Goal: Task Accomplishment & Management: Use online tool/utility

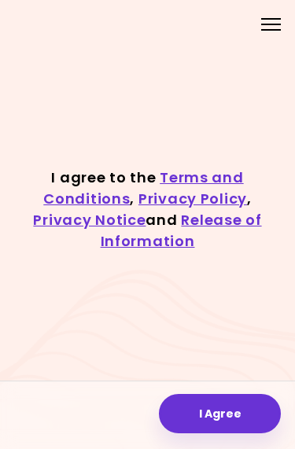
click at [236, 415] on button "I Agree" at bounding box center [220, 413] width 122 height 39
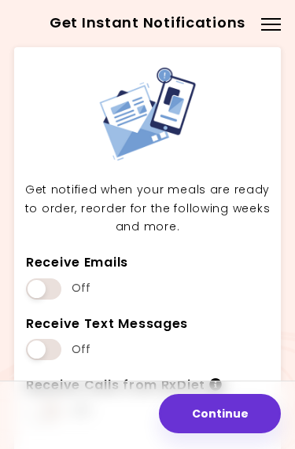
click at [46, 346] on span at bounding box center [43, 349] width 35 height 21
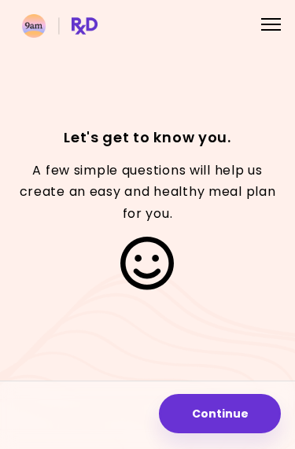
click at [235, 413] on button "Continue" at bounding box center [220, 413] width 122 height 39
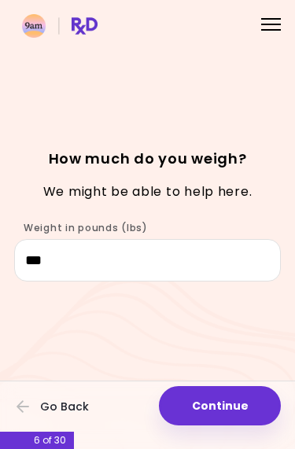
click at [237, 407] on button "Continue" at bounding box center [220, 405] width 122 height 39
select select "****"
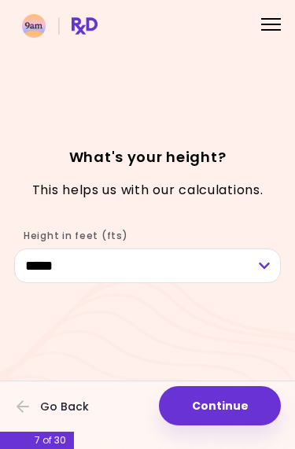
click at [243, 410] on button "Continue" at bounding box center [220, 405] width 122 height 39
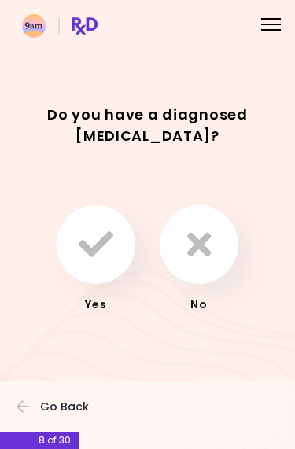
click at [213, 243] on button "button" at bounding box center [198, 244] width 79 height 79
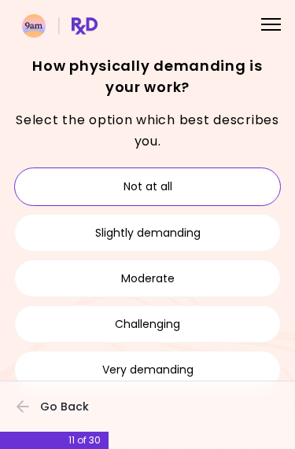
click at [195, 192] on button "Not at all" at bounding box center [147, 186] width 266 height 38
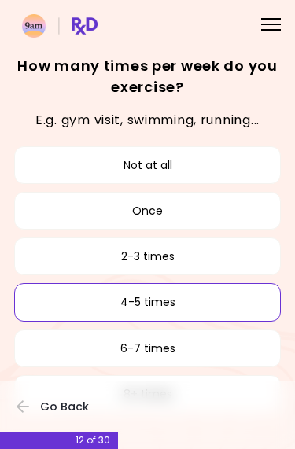
click at [186, 303] on button "4-5 times" at bounding box center [147, 302] width 266 height 38
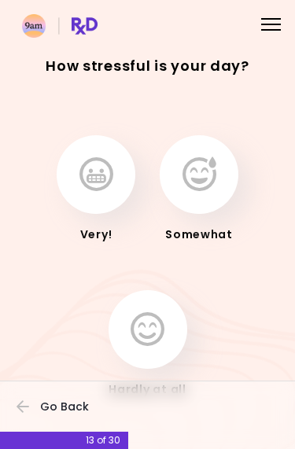
click at [218, 179] on button "button" at bounding box center [198, 174] width 79 height 79
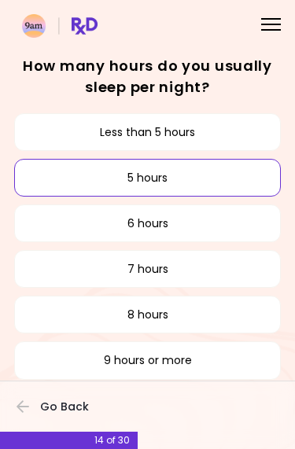
click at [175, 178] on button "5 hours" at bounding box center [147, 178] width 266 height 38
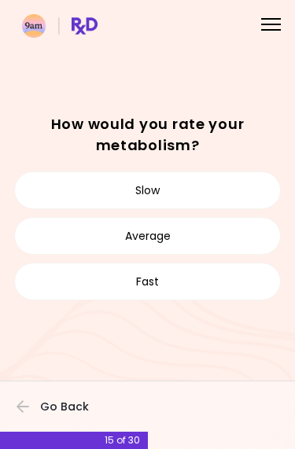
click at [187, 193] on button "Slow" at bounding box center [147, 190] width 266 height 38
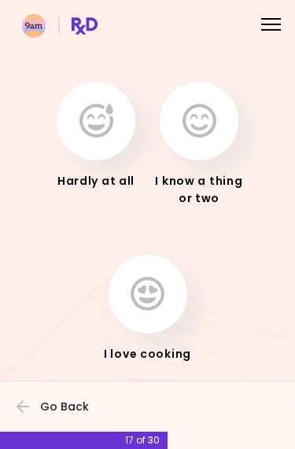
scroll to position [74, 0]
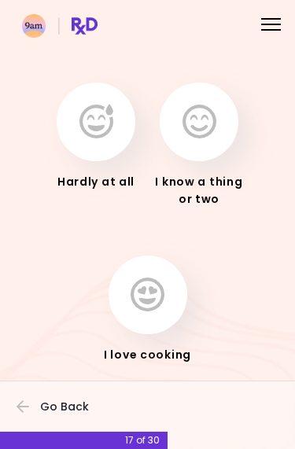
click at [159, 294] on icon "button" at bounding box center [147, 294] width 34 height 35
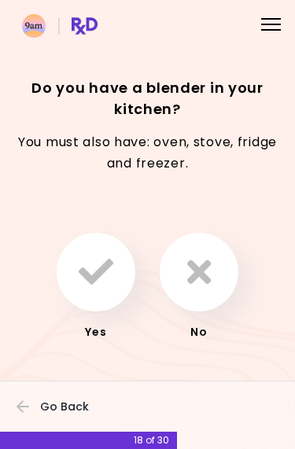
click at [104, 277] on icon "button" at bounding box center [96, 272] width 35 height 35
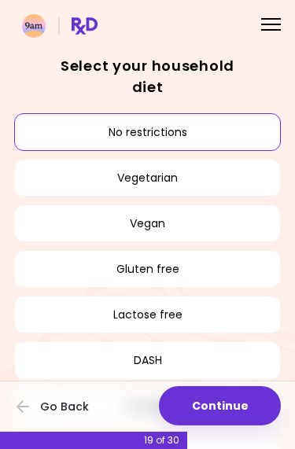
click at [209, 134] on button "No restrictions" at bounding box center [147, 132] width 266 height 38
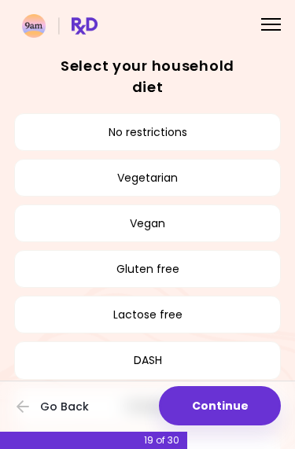
click at [175, 136] on button "No restrictions" at bounding box center [147, 132] width 266 height 38
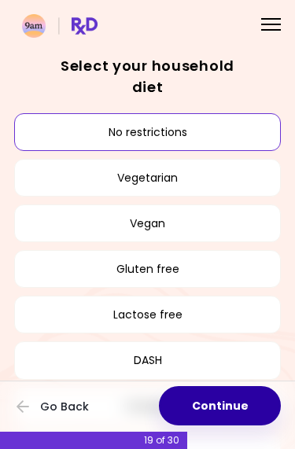
click at [247, 401] on button "Continue" at bounding box center [220, 405] width 122 height 39
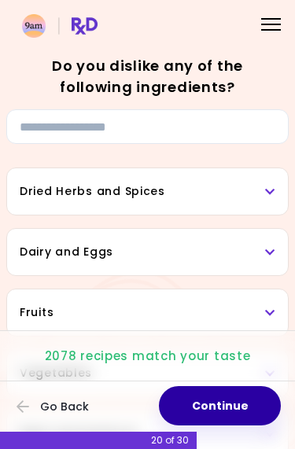
click at [237, 398] on button "Continue" at bounding box center [220, 405] width 122 height 39
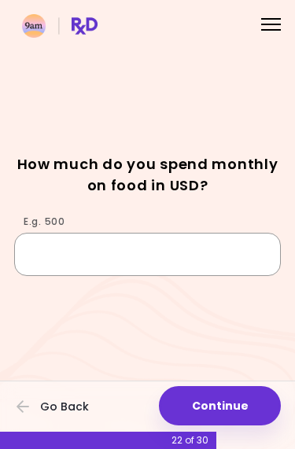
click at [146, 247] on input "E.g. 500" at bounding box center [147, 254] width 266 height 42
type input "***"
click at [235, 212] on div "E.g. 500 ***" at bounding box center [147, 241] width 266 height 68
click at [234, 212] on div "E.g. 500 ***" at bounding box center [147, 241] width 266 height 68
click at [253, 190] on h1 "How much do you spend monthly on food in USD?" at bounding box center [147, 174] width 266 height 42
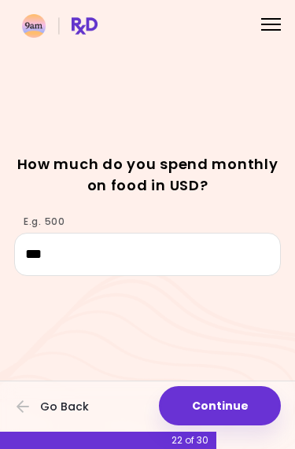
click at [246, 406] on button "Continue" at bounding box center [220, 405] width 122 height 39
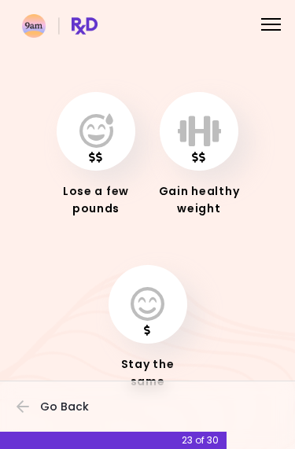
scroll to position [62, 0]
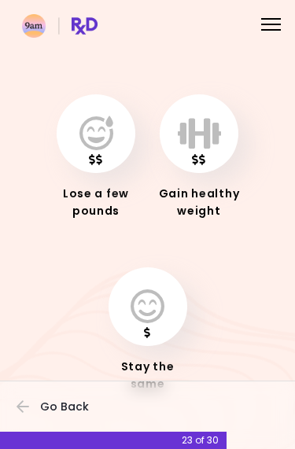
click at [109, 136] on icon "button" at bounding box center [96, 133] width 34 height 35
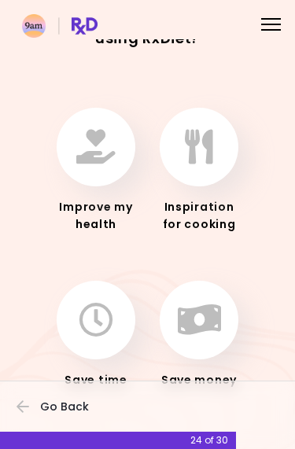
scroll to position [16, 0]
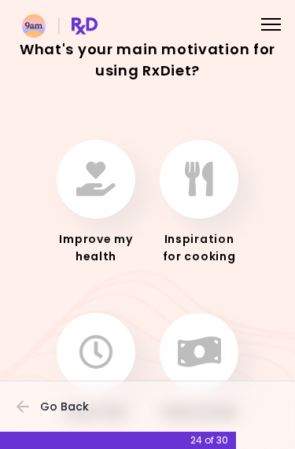
click at [107, 182] on icon "button" at bounding box center [95, 179] width 39 height 35
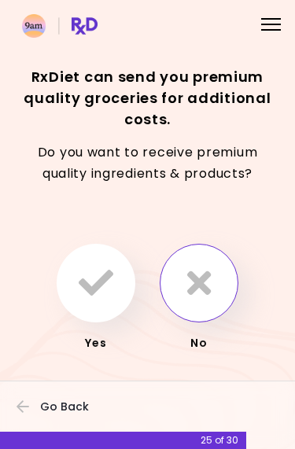
click at [214, 284] on button "button" at bounding box center [198, 283] width 79 height 79
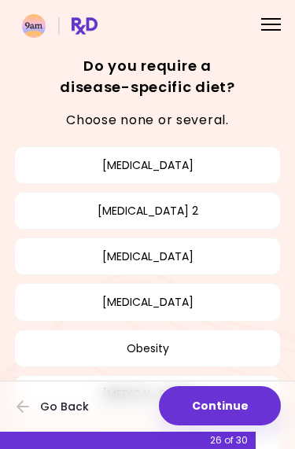
click at [172, 343] on button "Obesity" at bounding box center [147, 348] width 266 height 38
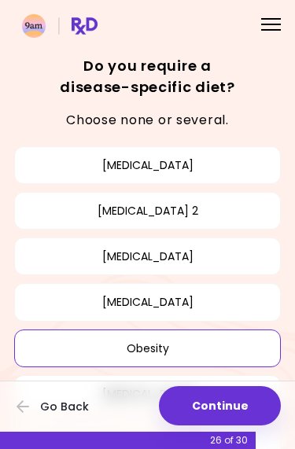
click at [201, 259] on button "[MEDICAL_DATA]" at bounding box center [147, 256] width 266 height 38
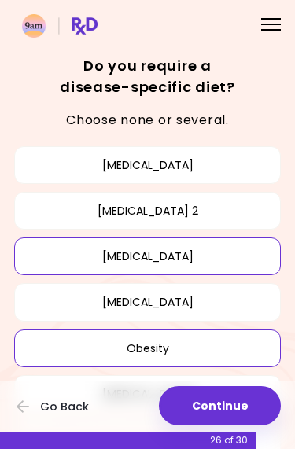
click at [234, 409] on button "Continue" at bounding box center [220, 405] width 122 height 39
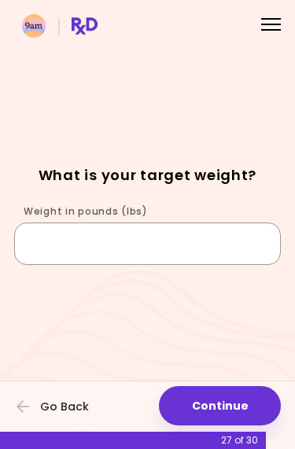
click at [137, 240] on input "Weight in pounds (lbs)" at bounding box center [147, 243] width 266 height 42
type input "***"
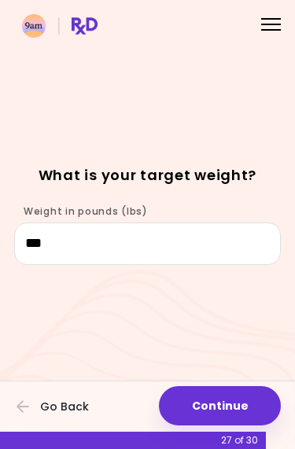
click at [250, 141] on div "Focusable invisible element What is your target weight? Weight in pounds (lbs) …" at bounding box center [147, 224] width 295 height 449
click at [239, 408] on button "Continue" at bounding box center [220, 405] width 122 height 39
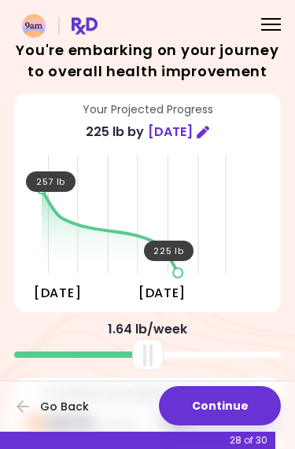
click at [242, 403] on button "Continue" at bounding box center [220, 405] width 122 height 39
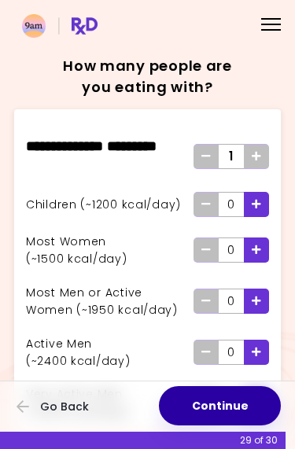
click at [241, 409] on button "Continue" at bounding box center [220, 405] width 122 height 39
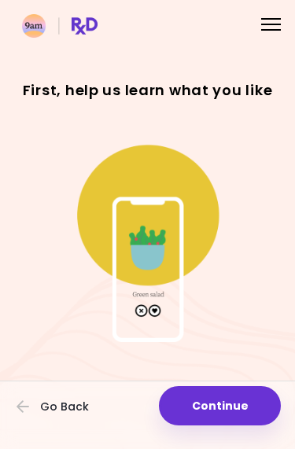
click at [251, 404] on button "Continue" at bounding box center [220, 405] width 122 height 39
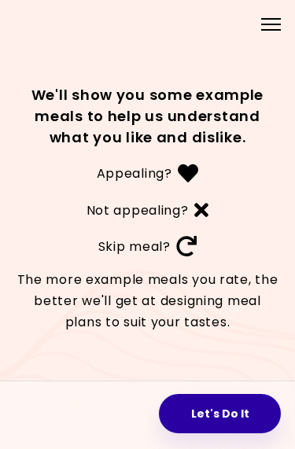
click at [230, 406] on button "Let's Do It" at bounding box center [220, 413] width 122 height 39
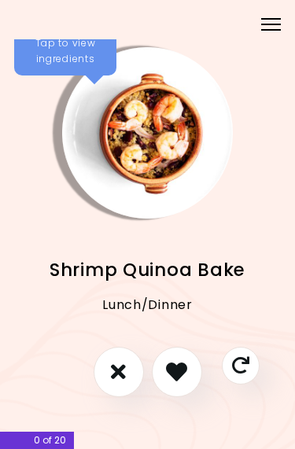
click at [181, 373] on icon "I like this recipe" at bounding box center [176, 371] width 21 height 21
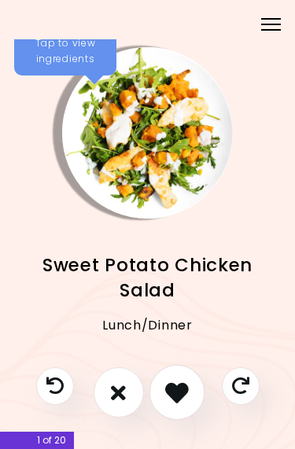
click at [189, 390] on button "I like this recipe" at bounding box center [175, 392] width 55 height 55
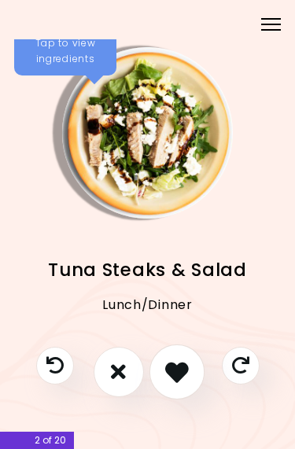
click at [199, 365] on button "I like this recipe" at bounding box center [175, 370] width 55 height 55
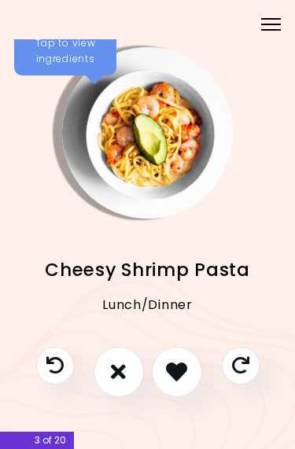
click at [219, 374] on div at bounding box center [147, 379] width 255 height 66
click at [190, 372] on button "I like this recipe" at bounding box center [177, 371] width 50 height 50
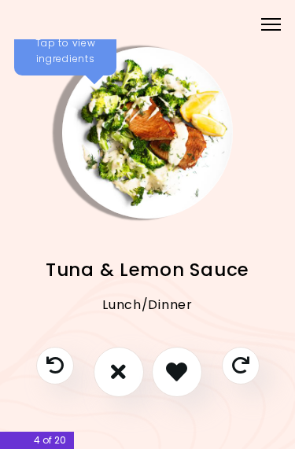
click at [191, 372] on button "I like this recipe" at bounding box center [177, 371] width 50 height 50
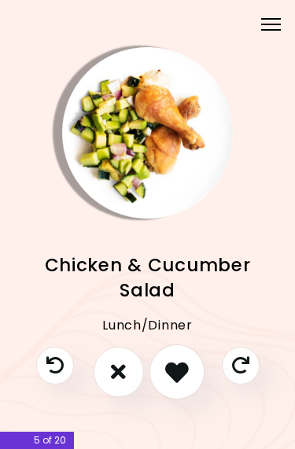
click at [194, 370] on button "I like this recipe" at bounding box center [175, 370] width 55 height 55
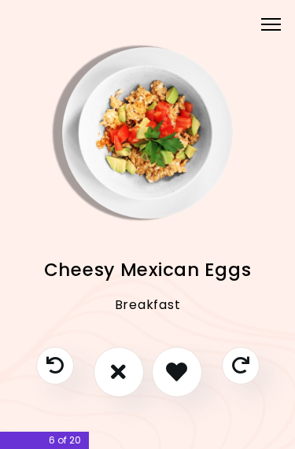
click at [196, 373] on button "I like this recipe" at bounding box center [177, 371] width 50 height 50
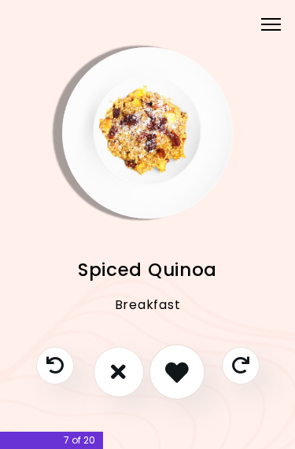
click at [187, 372] on icon "I like this recipe" at bounding box center [177, 372] width 24 height 24
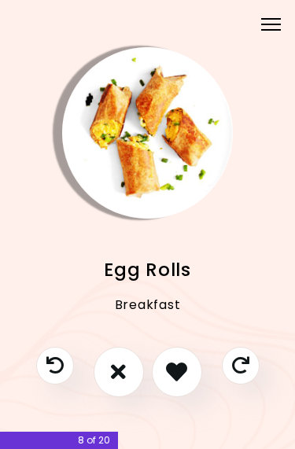
click at [190, 373] on button "I like this recipe" at bounding box center [177, 371] width 50 height 50
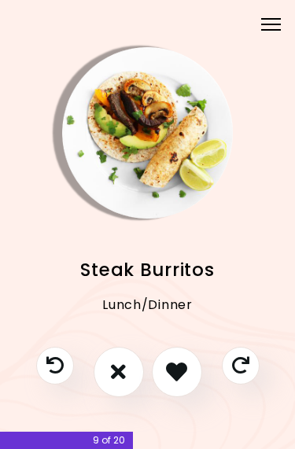
click at [192, 372] on button "I like this recipe" at bounding box center [177, 371] width 50 height 50
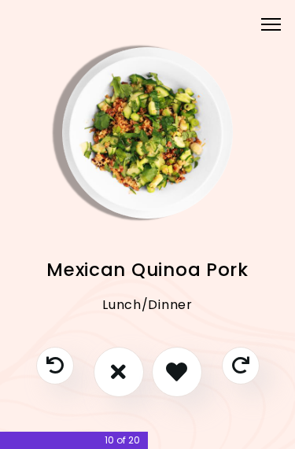
click at [194, 370] on button "I like this recipe" at bounding box center [177, 371] width 50 height 50
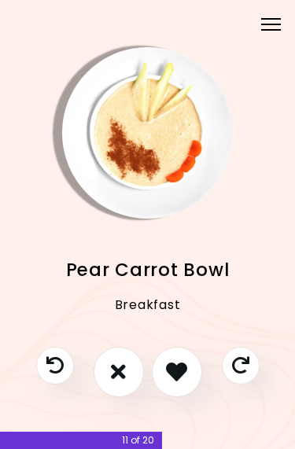
click at [132, 376] on button "I don't like this recipe" at bounding box center [118, 371] width 50 height 50
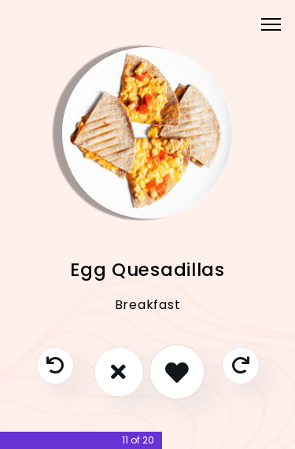
click at [192, 376] on button "I like this recipe" at bounding box center [175, 370] width 55 height 55
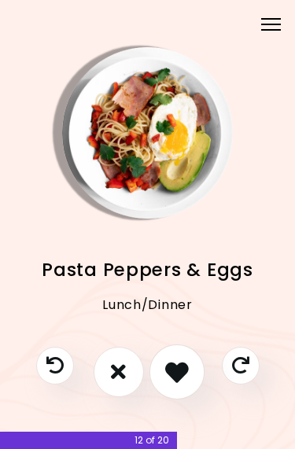
click at [188, 370] on button "I like this recipe" at bounding box center [175, 370] width 55 height 55
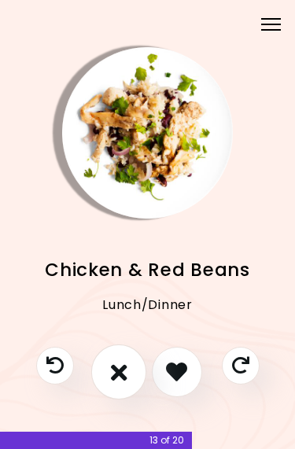
click at [133, 374] on button "I don't like this recipe" at bounding box center [117, 370] width 55 height 55
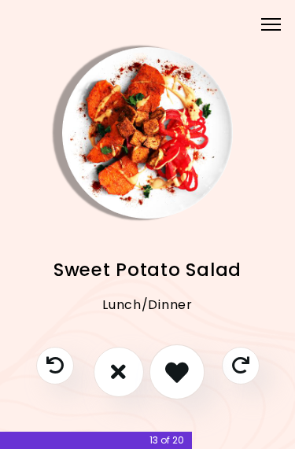
click at [188, 367] on button "I like this recipe" at bounding box center [175, 370] width 55 height 55
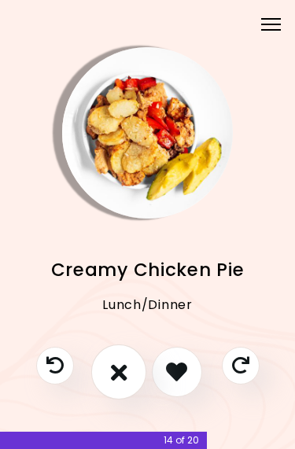
click at [135, 376] on button "I don't like this recipe" at bounding box center [117, 370] width 55 height 55
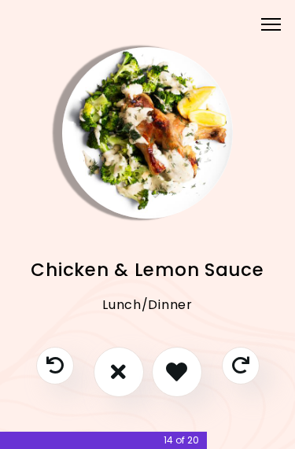
click at [126, 368] on icon "I don't like this recipe" at bounding box center [118, 371] width 15 height 21
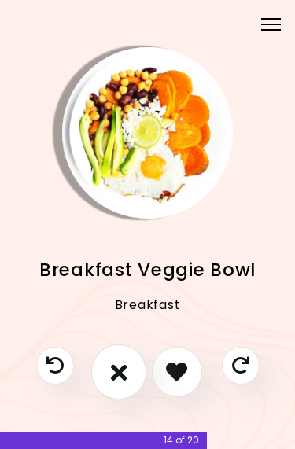
click at [132, 379] on button "I don't like this recipe" at bounding box center [117, 370] width 55 height 55
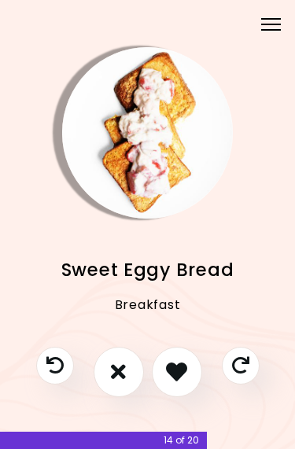
click at [137, 376] on button "I don't like this recipe" at bounding box center [118, 371] width 50 height 50
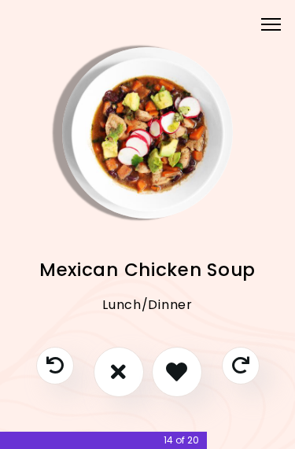
click at [189, 370] on button "I like this recipe" at bounding box center [177, 371] width 50 height 50
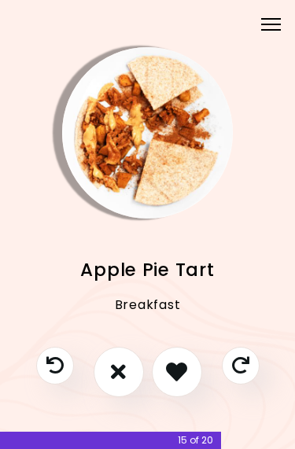
click at [127, 383] on button "I don't like this recipe" at bounding box center [118, 371] width 50 height 50
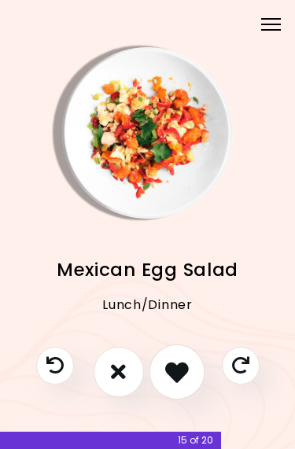
click at [180, 374] on icon "I like this recipe" at bounding box center [177, 372] width 24 height 24
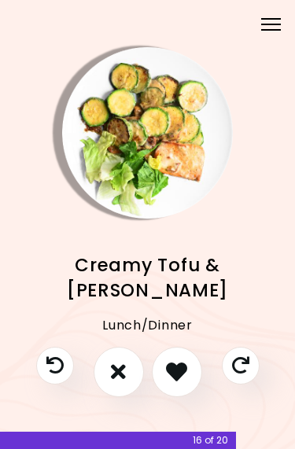
click at [130, 372] on button "I don't like this recipe" at bounding box center [118, 371] width 50 height 50
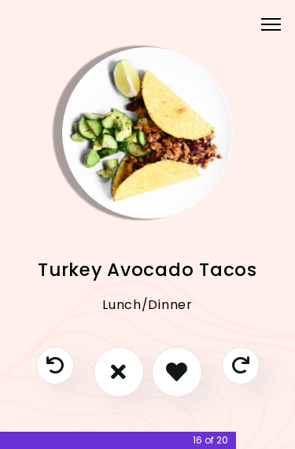
click at [188, 371] on button "I like this recipe" at bounding box center [177, 371] width 50 height 50
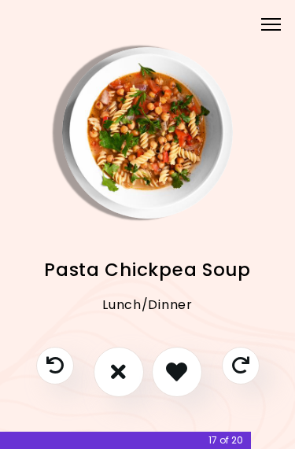
click at [184, 372] on icon "I like this recipe" at bounding box center [176, 371] width 21 height 21
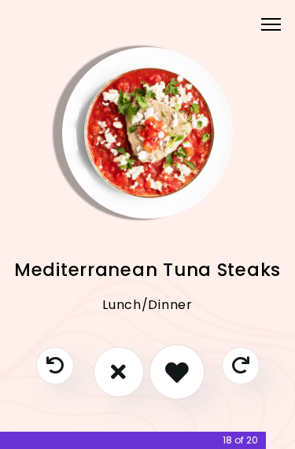
click at [189, 374] on button "I like this recipe" at bounding box center [175, 370] width 55 height 55
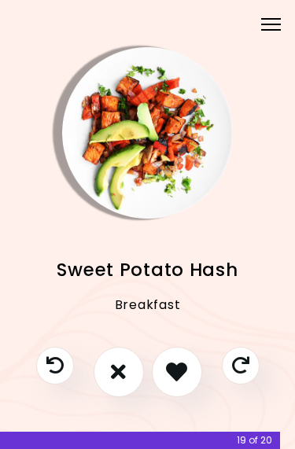
click at [186, 369] on icon "I like this recipe" at bounding box center [176, 371] width 21 height 21
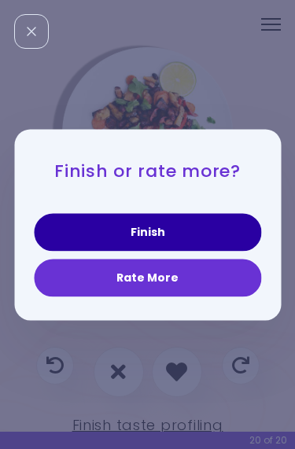
click at [191, 240] on button "Finish" at bounding box center [147, 232] width 227 height 38
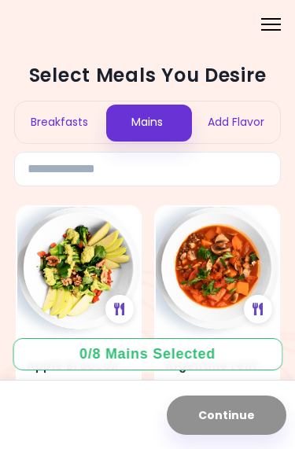
click at [88, 271] on img at bounding box center [78, 268] width 123 height 123
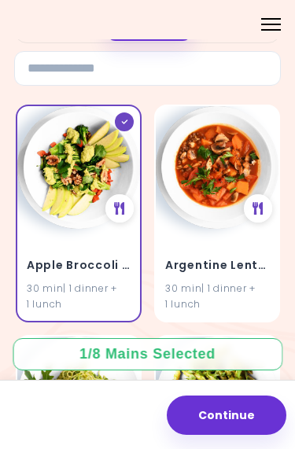
scroll to position [108, 0]
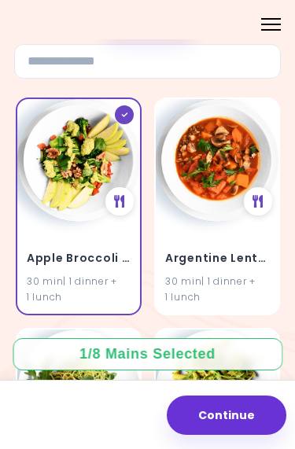
click at [128, 105] on div at bounding box center [124, 114] width 19 height 19
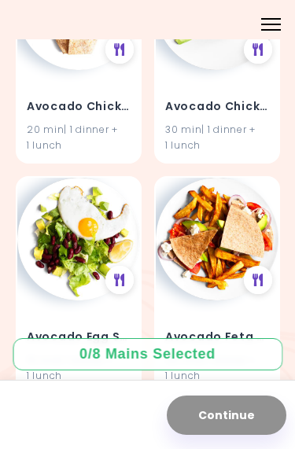
scroll to position [1410, 0]
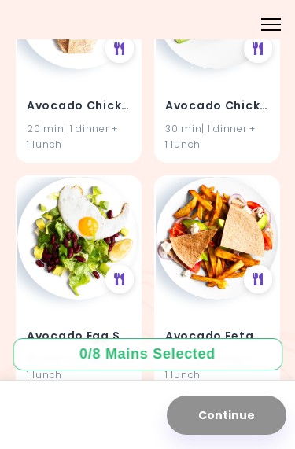
click at [88, 239] on img at bounding box center [78, 238] width 123 height 123
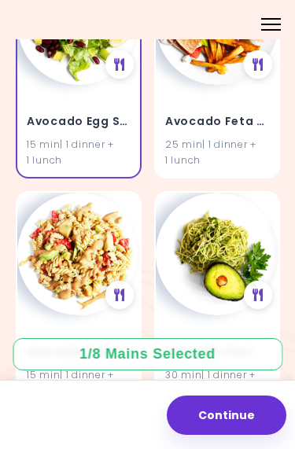
scroll to position [1626, 0]
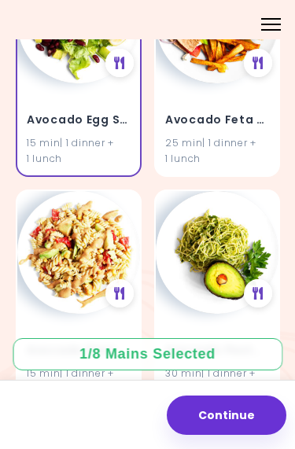
click at [225, 249] on img at bounding box center [217, 252] width 123 height 123
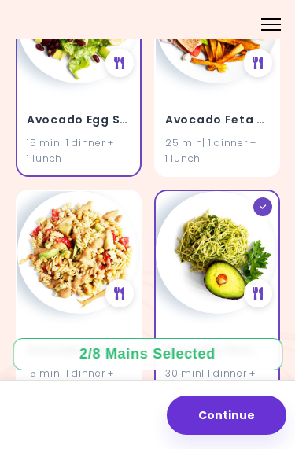
click at [96, 254] on img at bounding box center [78, 252] width 123 height 123
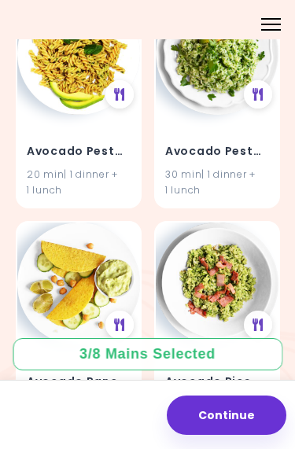
scroll to position [2056, 0]
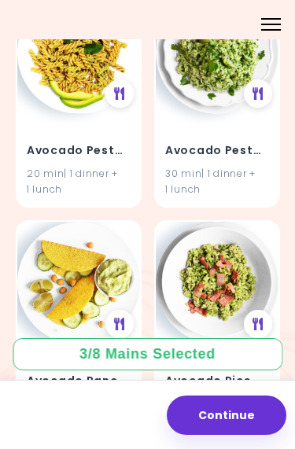
click at [225, 266] on img at bounding box center [217, 283] width 123 height 123
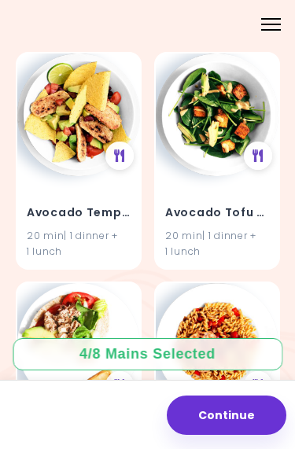
scroll to position [2456, 0]
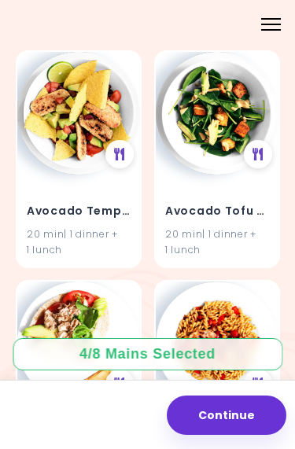
click at [79, 109] on img at bounding box center [78, 113] width 123 height 123
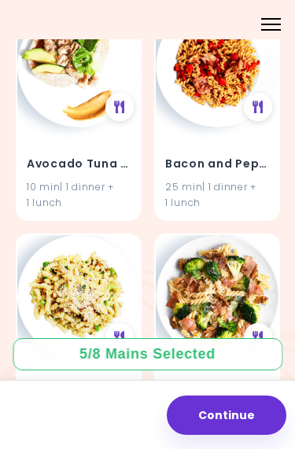
scroll to position [2708, 0]
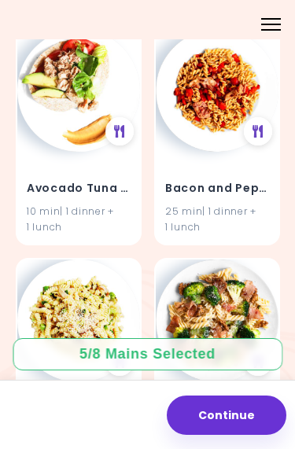
click at [82, 96] on img at bounding box center [78, 90] width 123 height 123
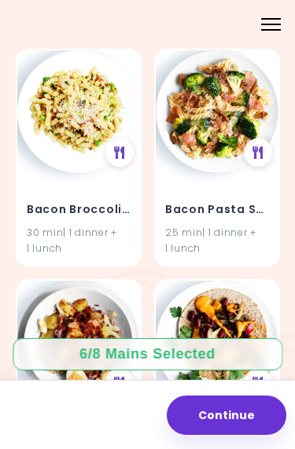
scroll to position [2919, 0]
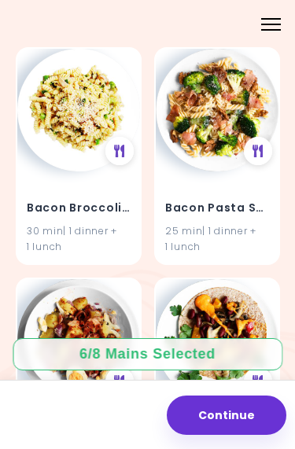
click at [231, 112] on img at bounding box center [217, 110] width 123 height 123
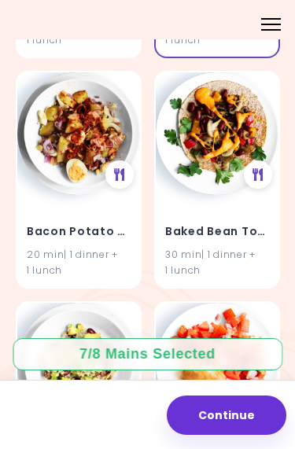
scroll to position [3126, 0]
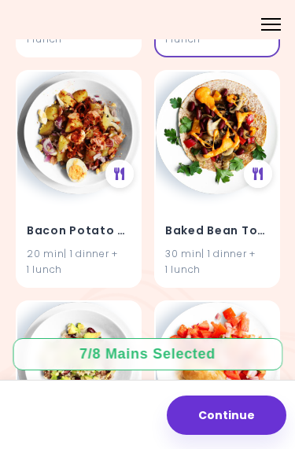
click at [81, 137] on img at bounding box center [78, 132] width 123 height 123
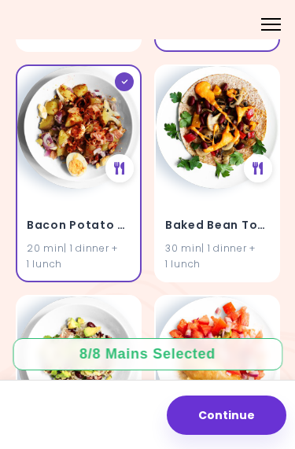
scroll to position [3140, 0]
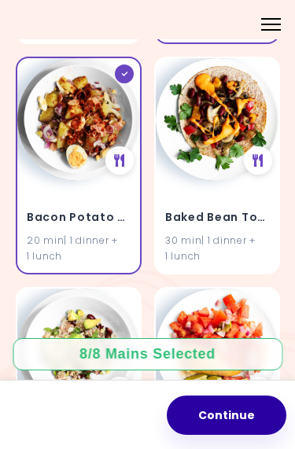
click at [250, 409] on button "Continue" at bounding box center [226, 414] width 119 height 39
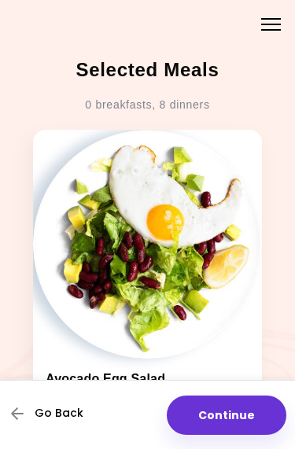
click at [68, 411] on span "Go Back" at bounding box center [59, 412] width 49 height 13
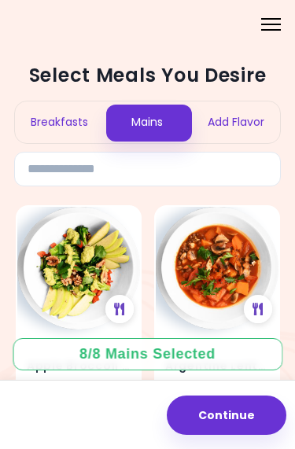
click at [65, 123] on div "Breakfasts" at bounding box center [59, 122] width 88 height 42
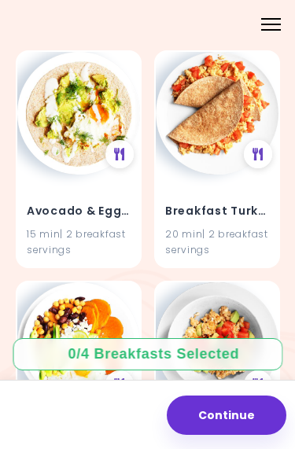
scroll to position [387, 0]
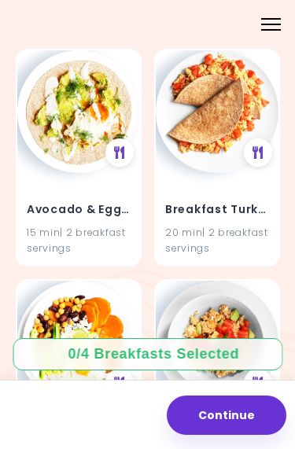
click at [225, 96] on img at bounding box center [217, 111] width 123 height 123
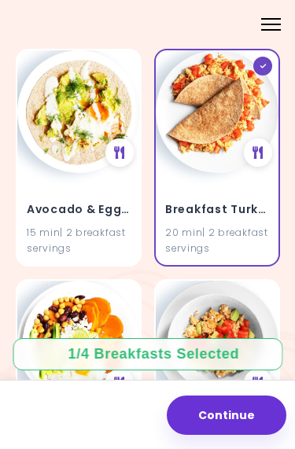
click at [97, 130] on img at bounding box center [78, 111] width 123 height 123
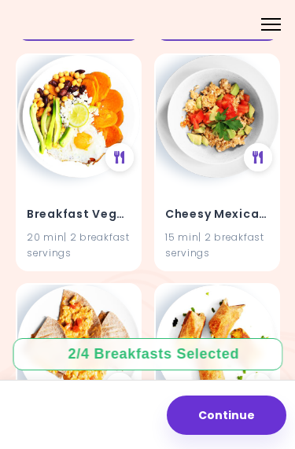
scroll to position [614, 0]
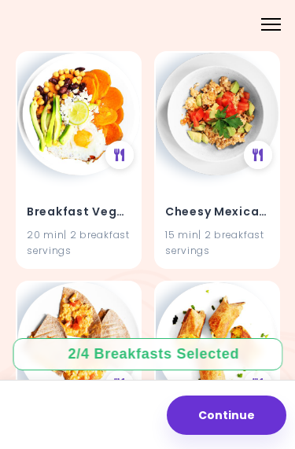
click at [78, 126] on img at bounding box center [78, 114] width 123 height 123
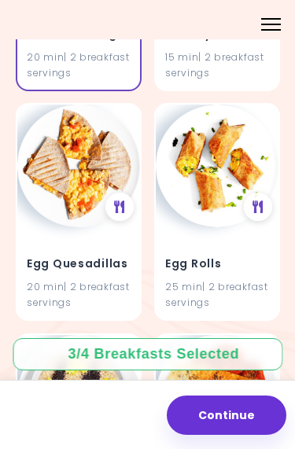
scroll to position [793, 0]
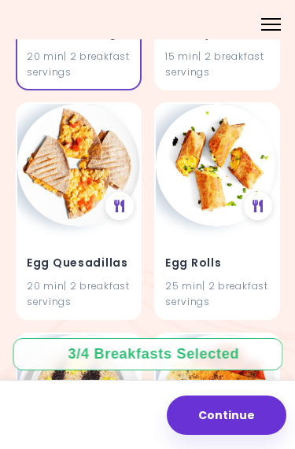
click at [84, 179] on img at bounding box center [78, 165] width 123 height 123
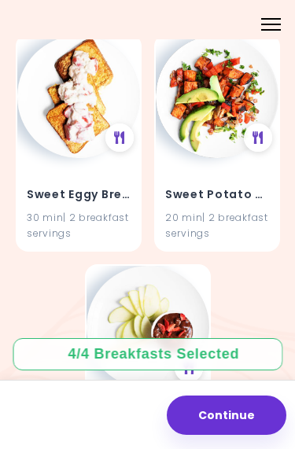
scroll to position [1543, 0]
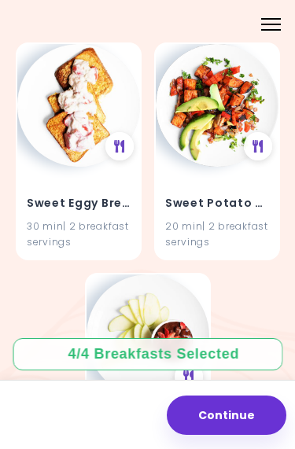
click at [82, 112] on img at bounding box center [78, 105] width 123 height 123
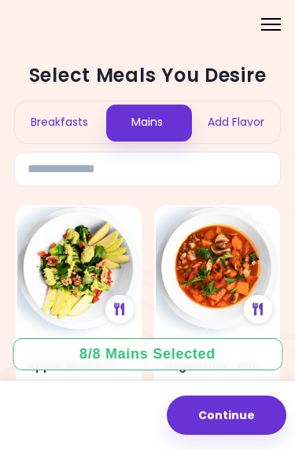
click at [242, 409] on button "Continue" at bounding box center [226, 414] width 119 height 39
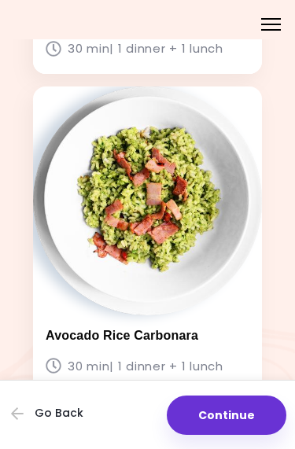
scroll to position [2275, 0]
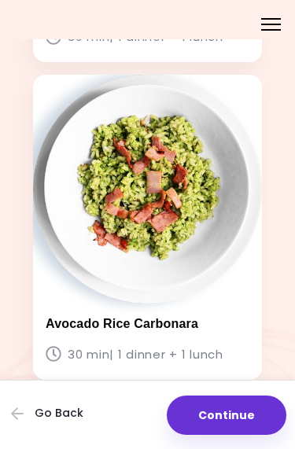
click at [246, 412] on button "Continue" at bounding box center [226, 414] width 119 height 39
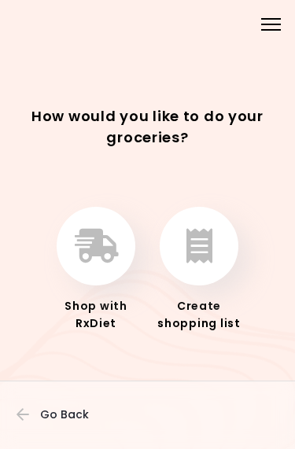
click at [221, 251] on button "button" at bounding box center [198, 246] width 79 height 79
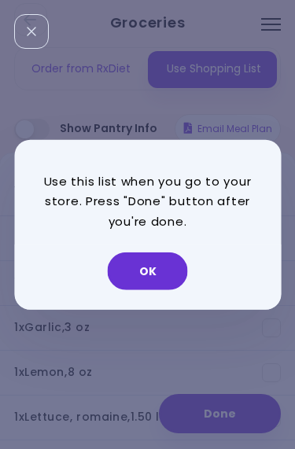
click at [169, 274] on button "OK" at bounding box center [148, 271] width 80 height 38
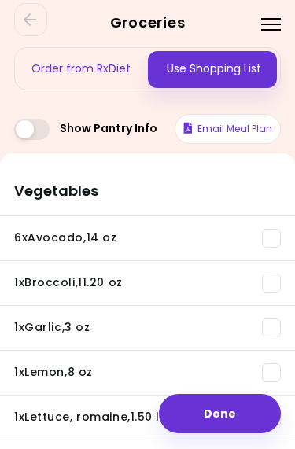
click at [112, 241] on div "6 x Avocado , 14 oz" at bounding box center [65, 238] width 102 height 16
click at [94, 288] on div "1 x Broccoli , 11.20 oz" at bounding box center [68, 283] width 108 height 16
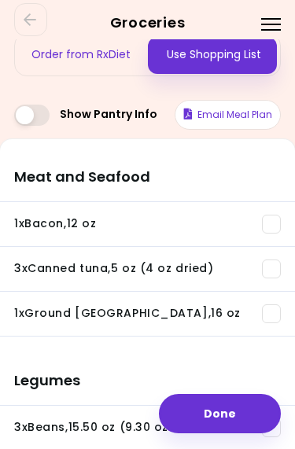
scroll to position [16, 0]
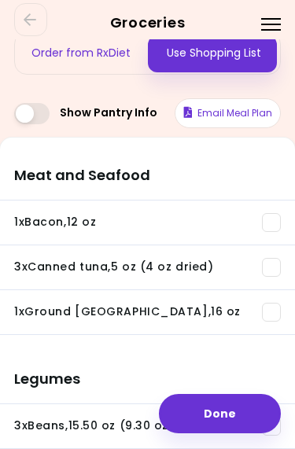
click at [113, 232] on div "You need: 8.02 oz / In pantry: 0 oz" at bounding box center [147, 232] width 266 height 0
click at [76, 223] on div "1 x Bacon , 12 oz" at bounding box center [55, 222] width 82 height 16
click at [110, 273] on div "3 x Canned tuna , 5 oz (4 oz dried)" at bounding box center [113, 267] width 199 height 16
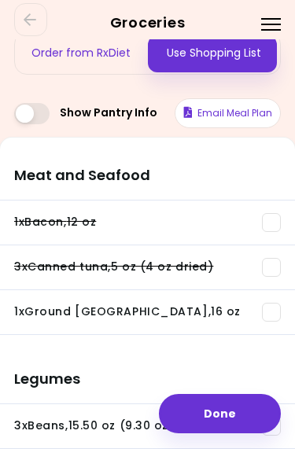
click at [115, 311] on div "1 x Ground turkey , 16 oz" at bounding box center [127, 312] width 226 height 16
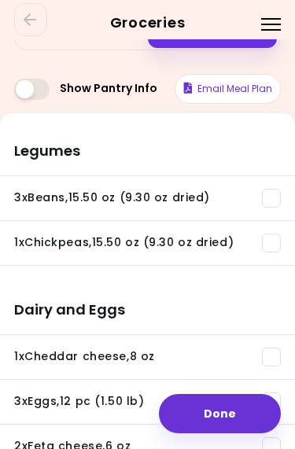
scroll to position [0, 0]
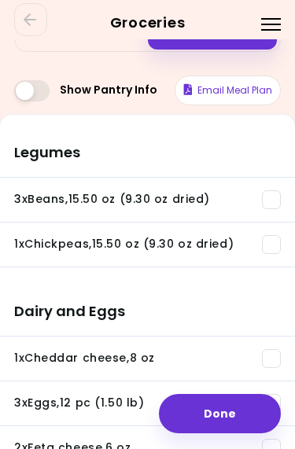
click at [140, 250] on div "1 x Chickpeas , 15.50 oz (9.30 oz dried)" at bounding box center [123, 244] width 219 height 16
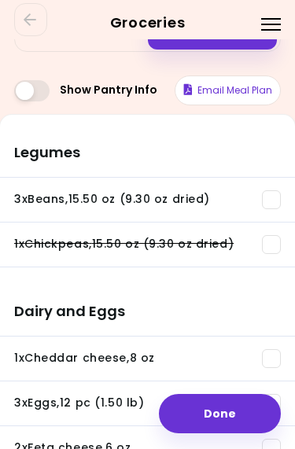
click at [126, 204] on div "3 x Beans , 15.50 oz (9.30 oz dried)" at bounding box center [112, 200] width 196 height 16
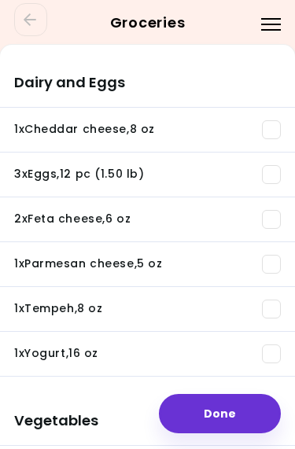
click at [71, 181] on div "3 x Eggs , 12 pc (1.50 lb)" at bounding box center [79, 175] width 130 height 16
click at [91, 226] on div "2 x Feta cheese , 6 oz" at bounding box center [72, 219] width 116 height 16
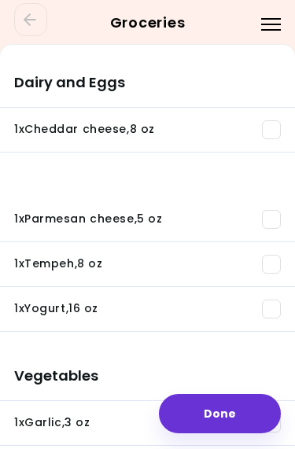
click at [104, 134] on div "1 x Cheddar cheese , 8 oz" at bounding box center [84, 130] width 141 height 16
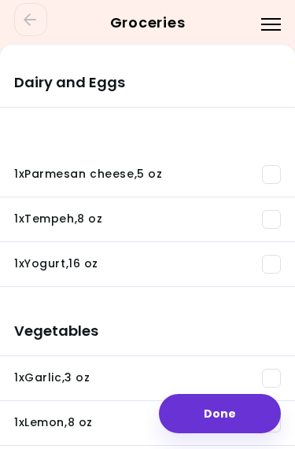
click at [113, 413] on div "1 x Lemon , 8 oz" at bounding box center [147, 422] width 266 height 19
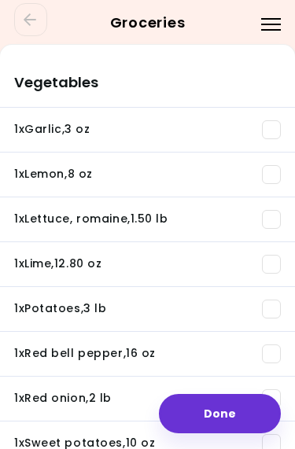
click at [116, 222] on div "1 x Lettuce, romaine , 1.50 lb" at bounding box center [91, 219] width 154 height 16
click at [64, 308] on div "1 x Potatoes , 3 lb" at bounding box center [60, 309] width 92 height 16
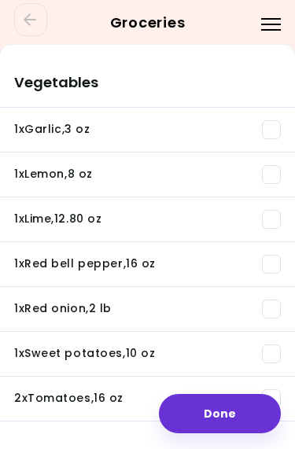
click at [89, 357] on div "1 x Sweet potatoes , 10 oz" at bounding box center [84, 354] width 141 height 16
click at [82, 398] on div "2 x Tomatoes , 16 oz" at bounding box center [68, 398] width 109 height 16
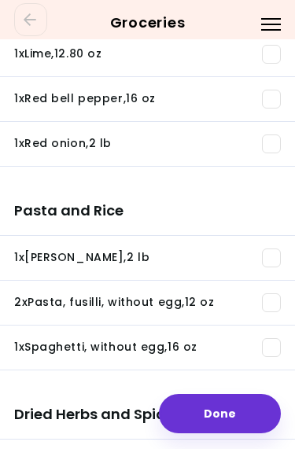
click at [91, 263] on div "1 x Jasmine rice , 2 lb" at bounding box center [81, 258] width 135 height 16
click at [109, 305] on div "2 x Pasta, fusilli, without egg , 12 oz" at bounding box center [114, 303] width 200 height 16
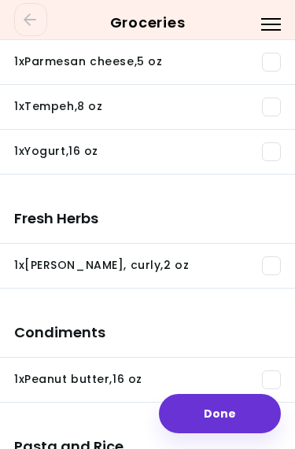
scroll to position [584, 0]
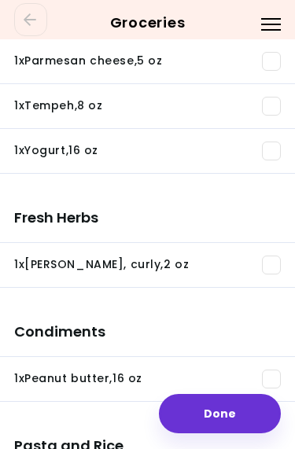
click at [103, 266] on div "1 x Parsley, curly , 2 oz" at bounding box center [101, 265] width 174 height 16
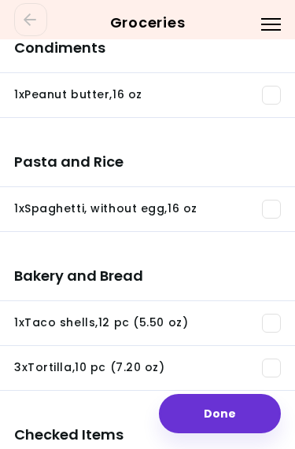
scroll to position [755, 0]
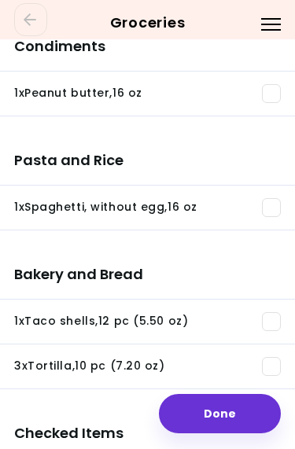
click at [107, 328] on div "1 x Taco shells , 12 pc (5.50 oz)" at bounding box center [101, 321] width 174 height 16
click at [97, 367] on div "3 x Tortilla , 10 pc (7.20 oz)" at bounding box center [89, 366] width 151 height 16
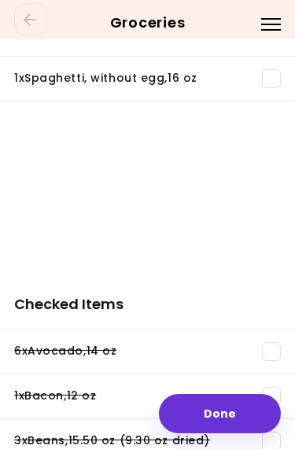
scroll to position [896, 0]
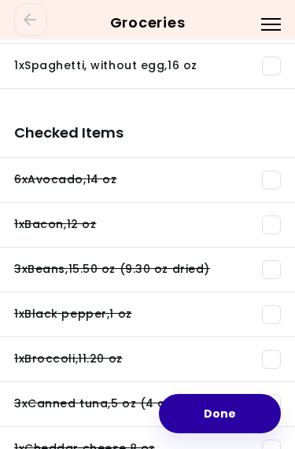
click at [233, 415] on button "Done" at bounding box center [220, 413] width 122 height 39
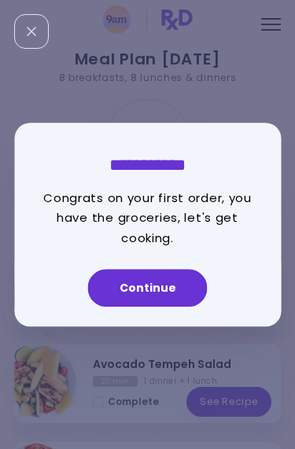
click at [159, 291] on button "Continue" at bounding box center [147, 288] width 119 height 38
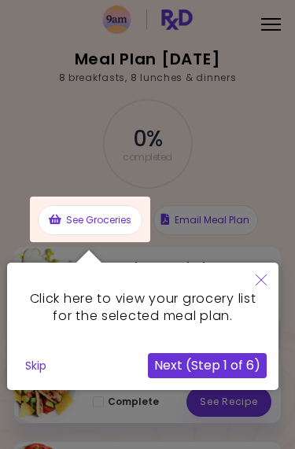
click at [109, 220] on div at bounding box center [90, 219] width 120 height 46
click at [113, 211] on div at bounding box center [90, 219] width 120 height 46
click at [119, 223] on div at bounding box center [90, 219] width 120 height 46
click at [216, 366] on button "Next (Step 1 of 6)" at bounding box center [207, 365] width 119 height 25
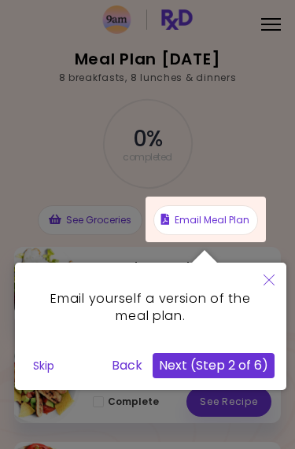
click at [233, 368] on button "Next (Step 2 of 6)" at bounding box center [213, 365] width 122 height 25
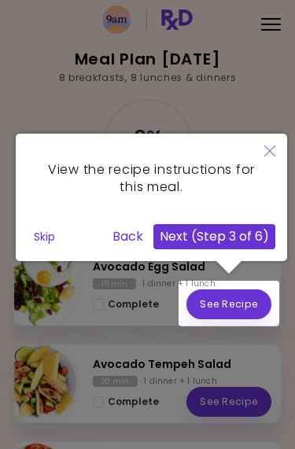
click at [242, 306] on div at bounding box center [228, 303] width 101 height 46
click at [244, 302] on div at bounding box center [228, 303] width 101 height 46
click at [242, 237] on button "Next (Step 3 of 6)" at bounding box center [214, 236] width 122 height 25
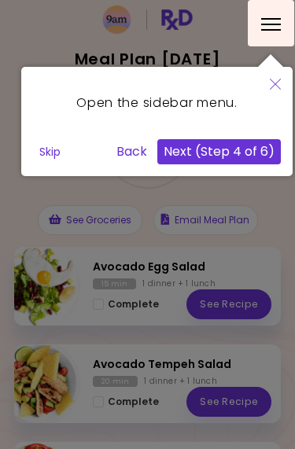
click at [233, 159] on button "Next (Step 4 of 6)" at bounding box center [218, 151] width 123 height 25
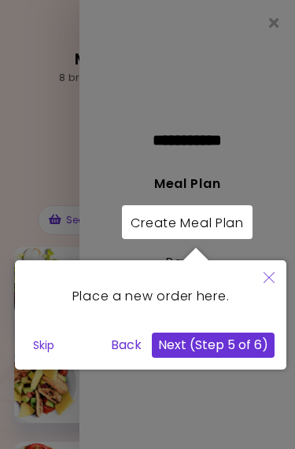
click at [229, 348] on button "Next (Step 5 of 6)" at bounding box center [213, 344] width 123 height 25
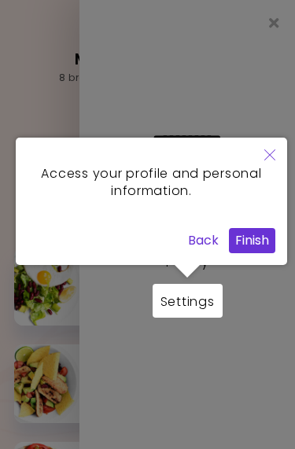
click at [258, 231] on button "Finish" at bounding box center [252, 240] width 46 height 25
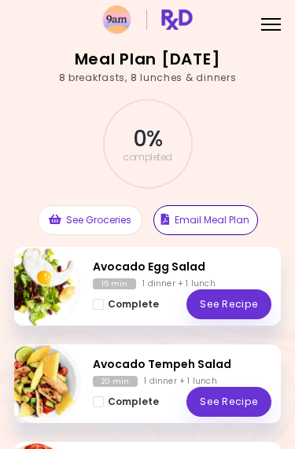
click at [225, 222] on button "Email Meal Plan" at bounding box center [205, 220] width 104 height 30
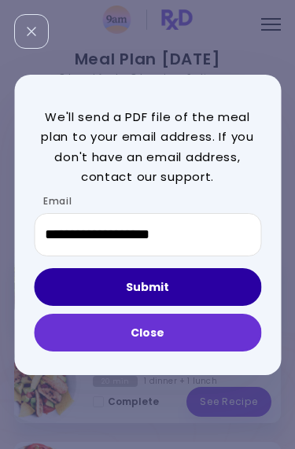
click at [181, 284] on button "Submit" at bounding box center [147, 287] width 227 height 38
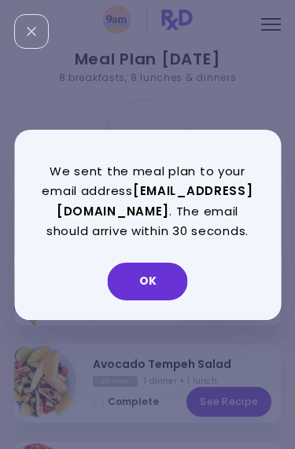
click at [166, 280] on button "OK" at bounding box center [148, 281] width 80 height 38
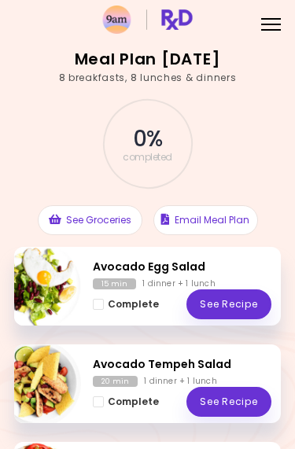
click at [121, 219] on button "See Groceries" at bounding box center [90, 220] width 104 height 30
